Goal: Task Accomplishment & Management: Manage account settings

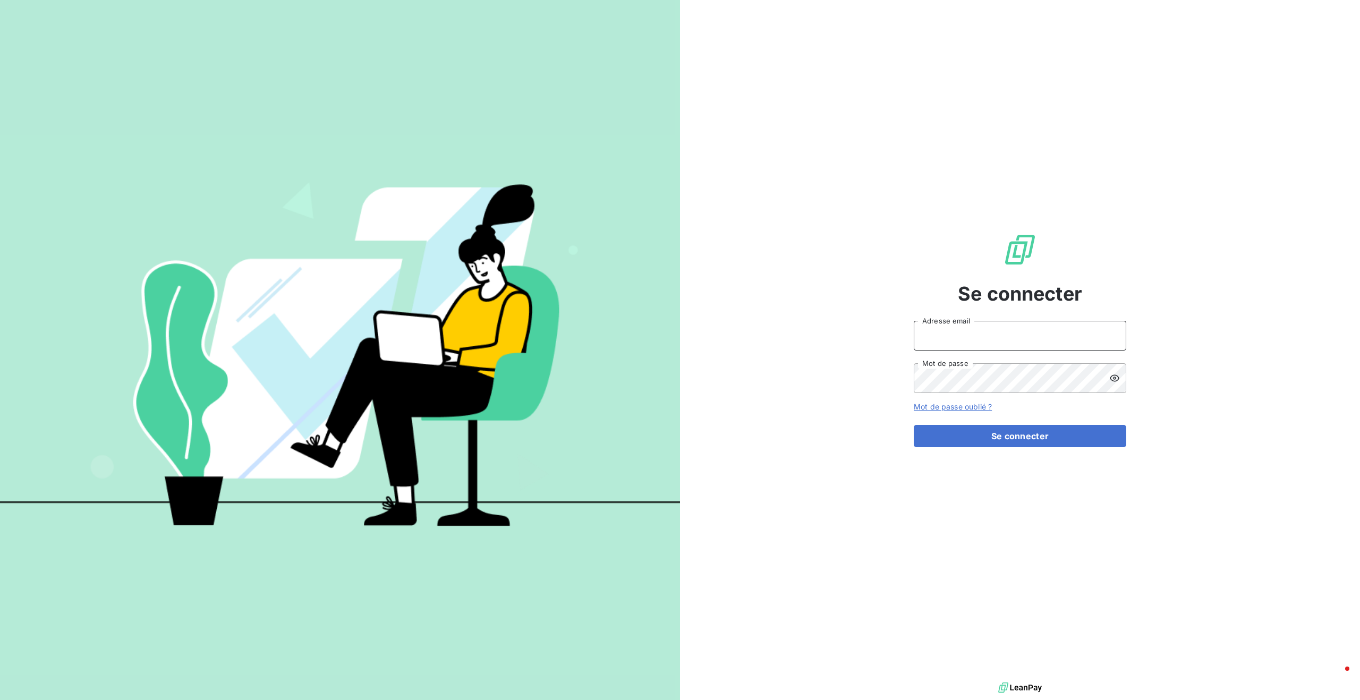
type input "[PERSON_NAME][EMAIL_ADDRESS][DOMAIN_NAME]"
click at [934, 441] on button "Se connecter" at bounding box center [1020, 436] width 213 height 22
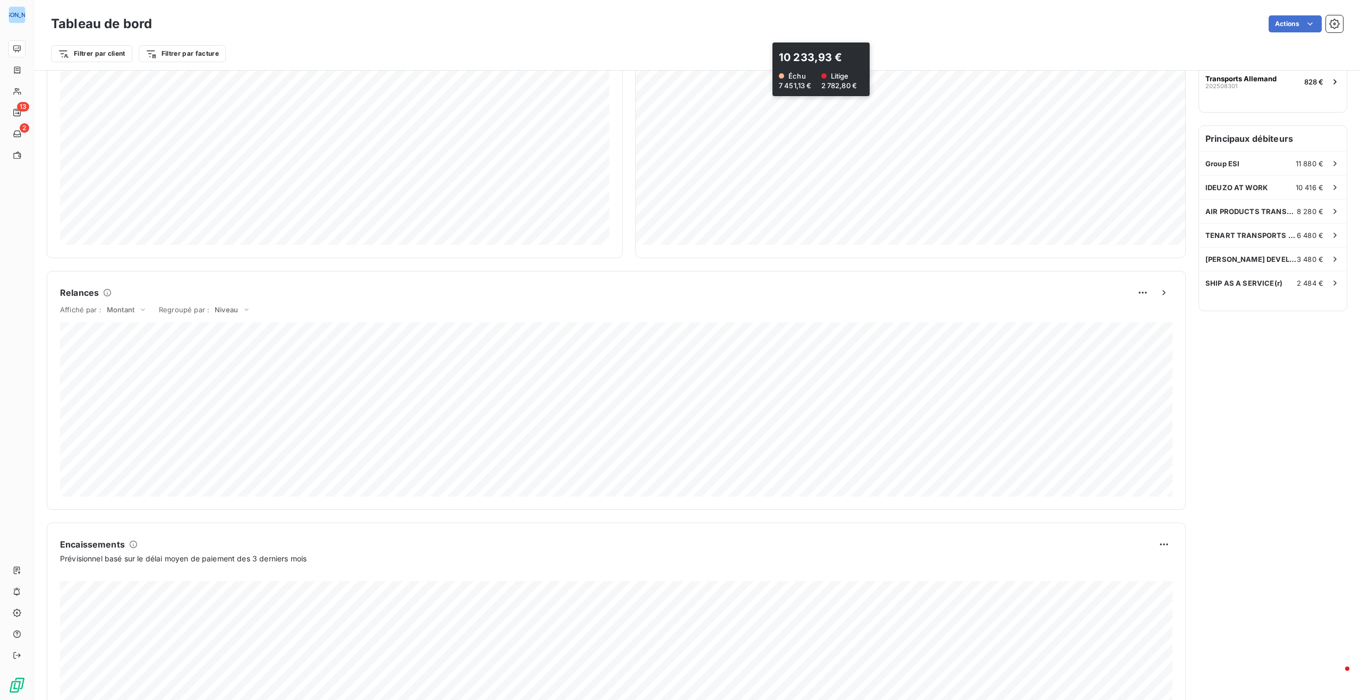
scroll to position [335, 0]
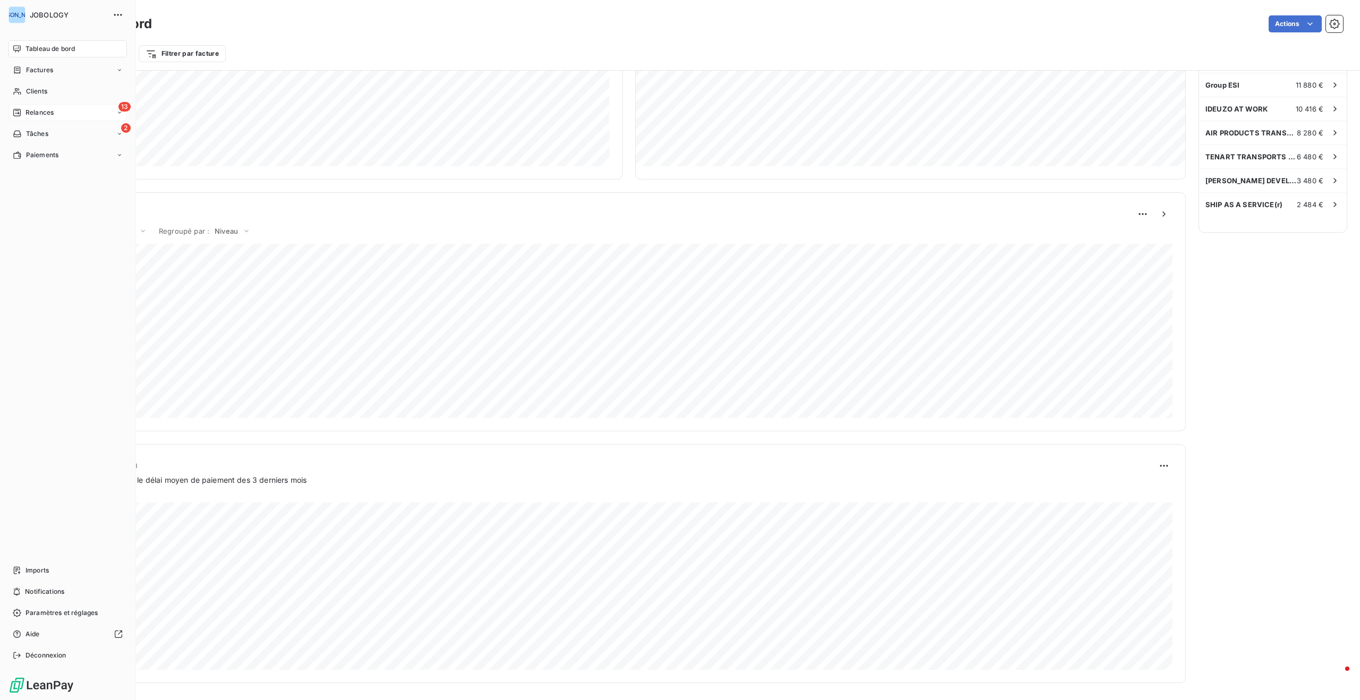
click at [16, 109] on icon at bounding box center [16, 112] width 7 height 7
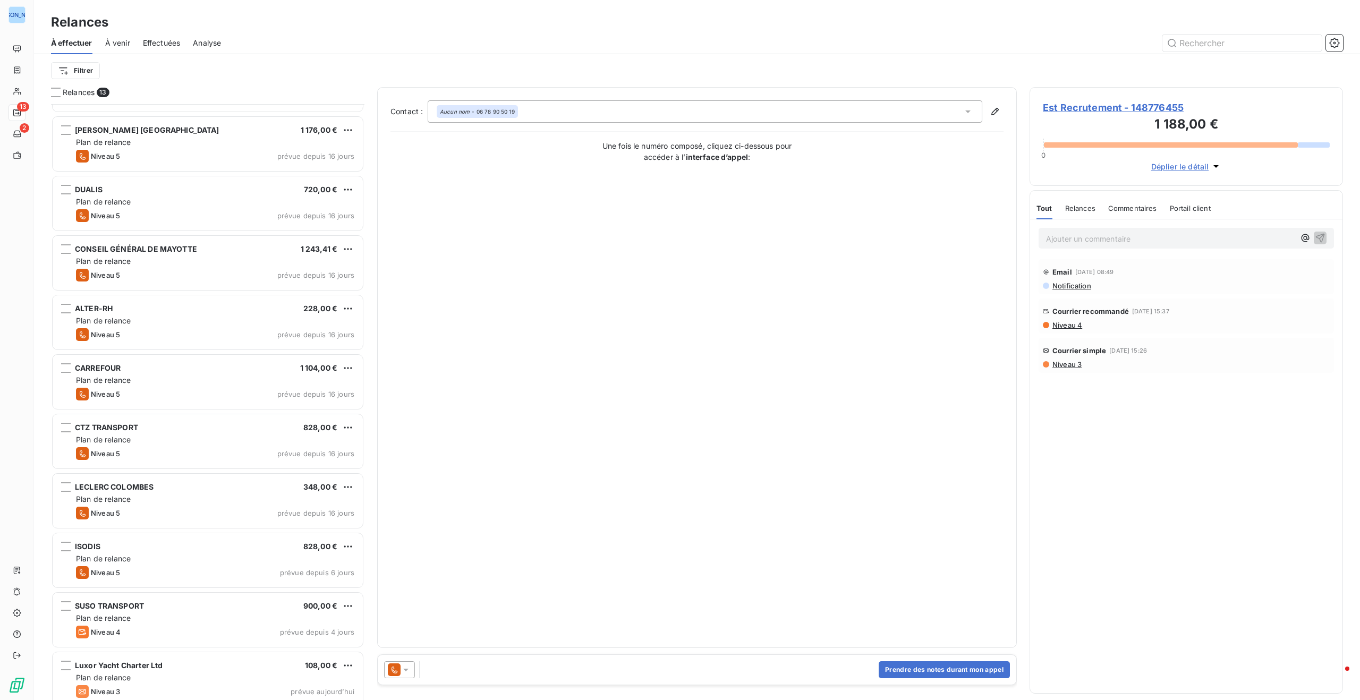
scroll to position [178, 0]
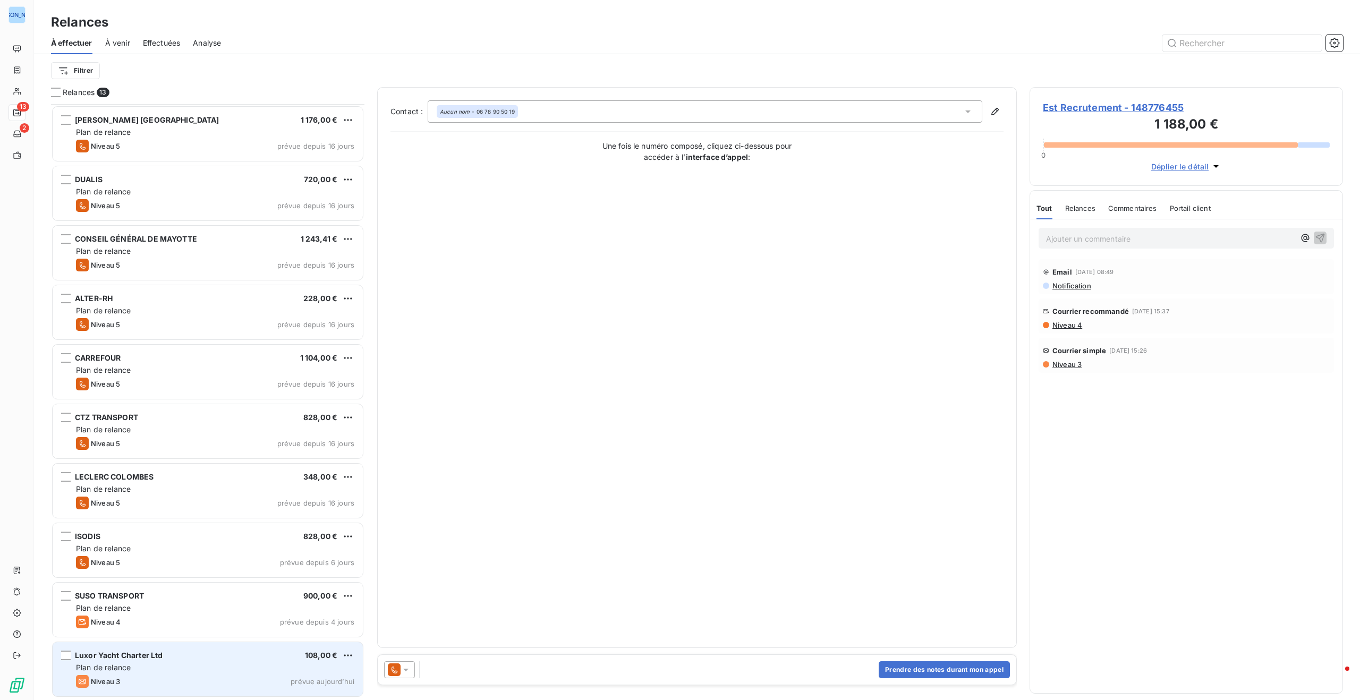
click at [142, 661] on div "Luxor Yacht Charter Ltd 108,00 € Plan de relance Niveau 3 prévue [DATE]" at bounding box center [208, 669] width 310 height 54
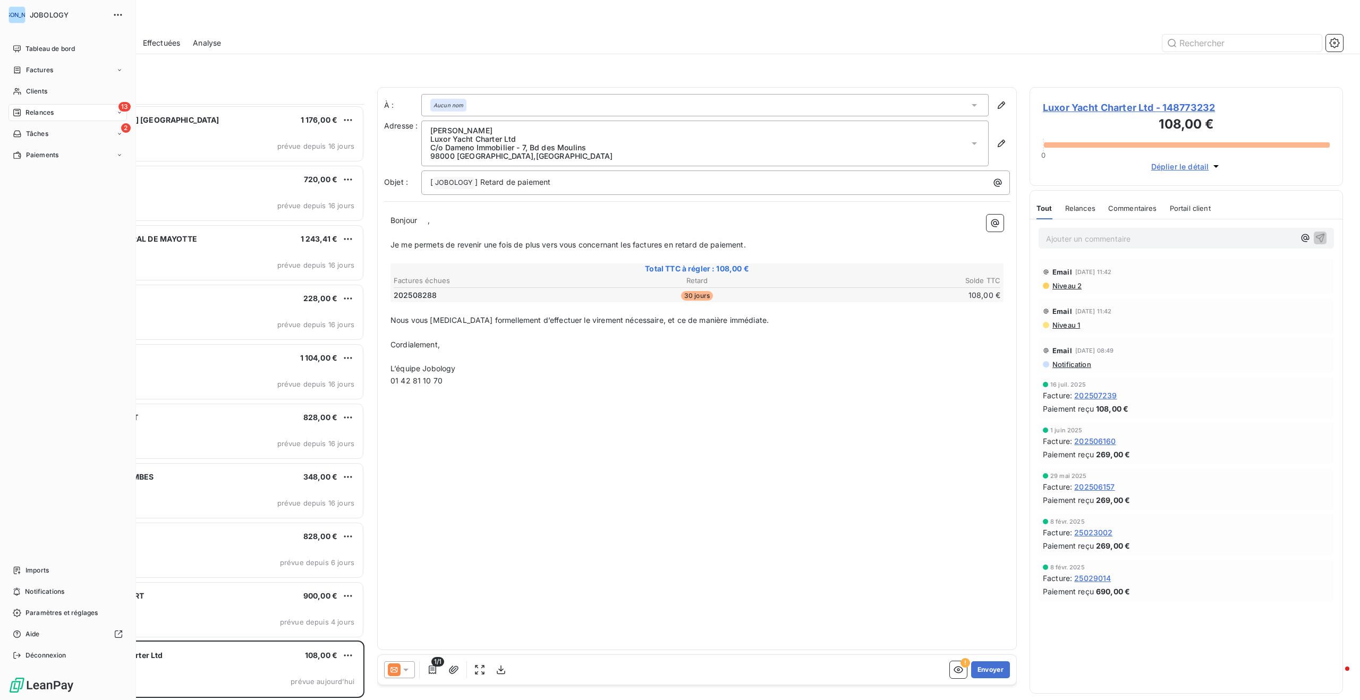
click at [30, 114] on span "Relances" at bounding box center [40, 113] width 28 height 10
